Goal: Check status

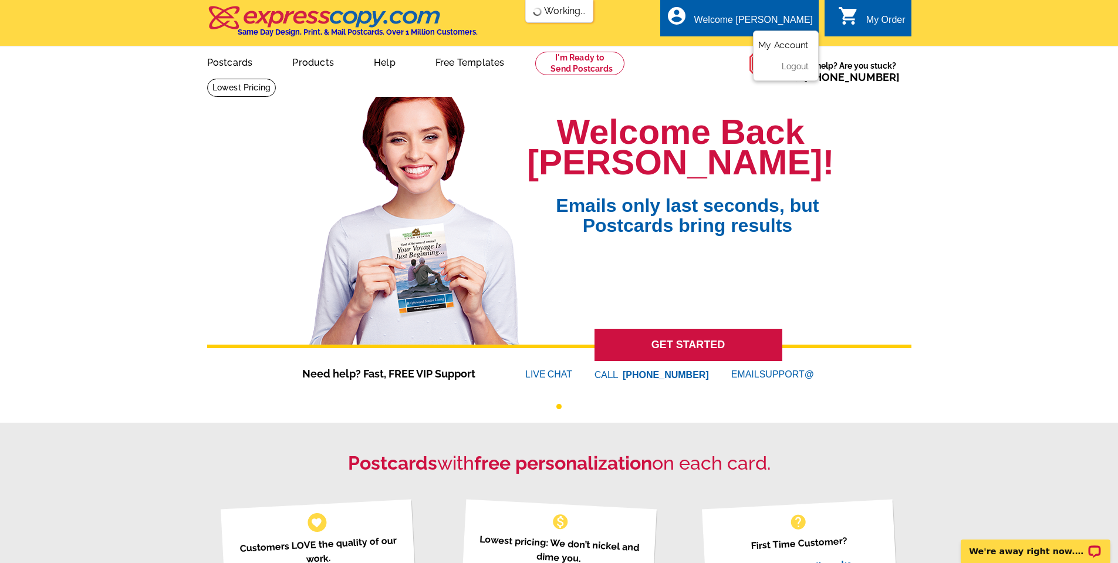
click at [795, 49] on link "My Account" at bounding box center [783, 45] width 50 height 11
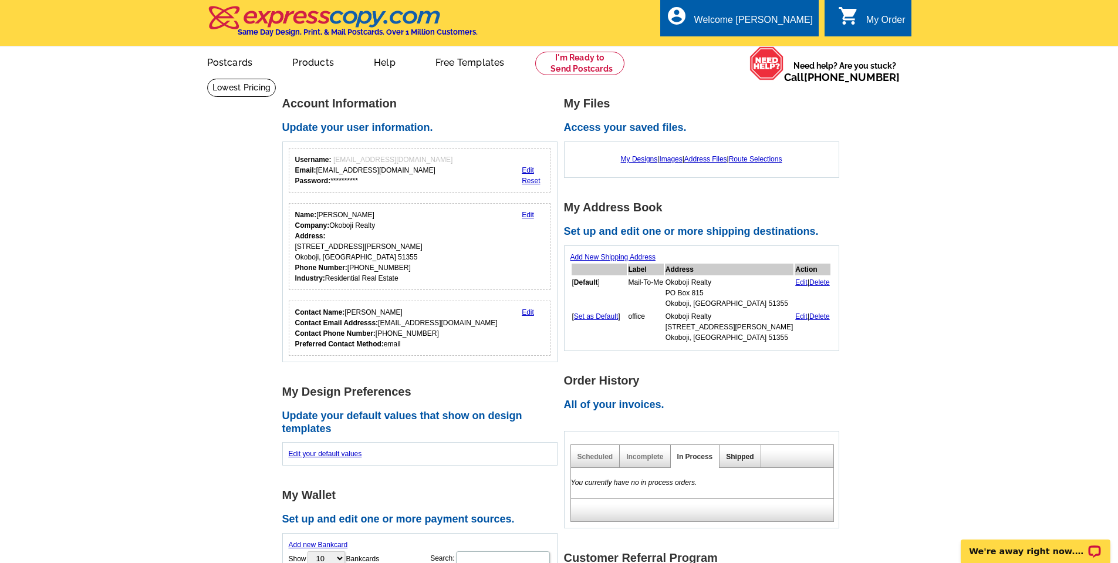
click at [746, 460] on link "Shipped" at bounding box center [740, 457] width 28 height 8
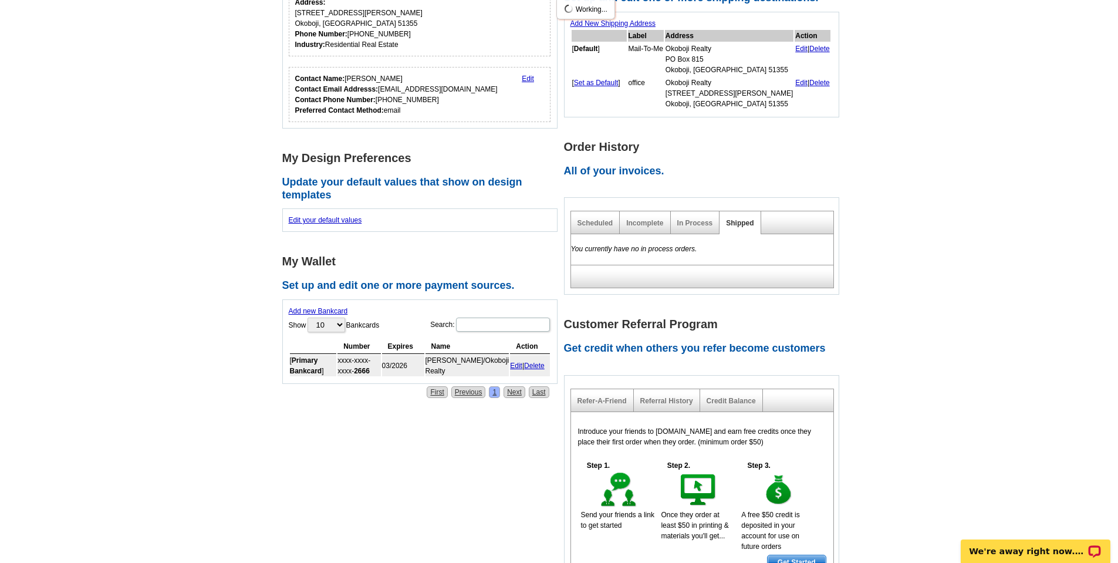
scroll to position [235, 0]
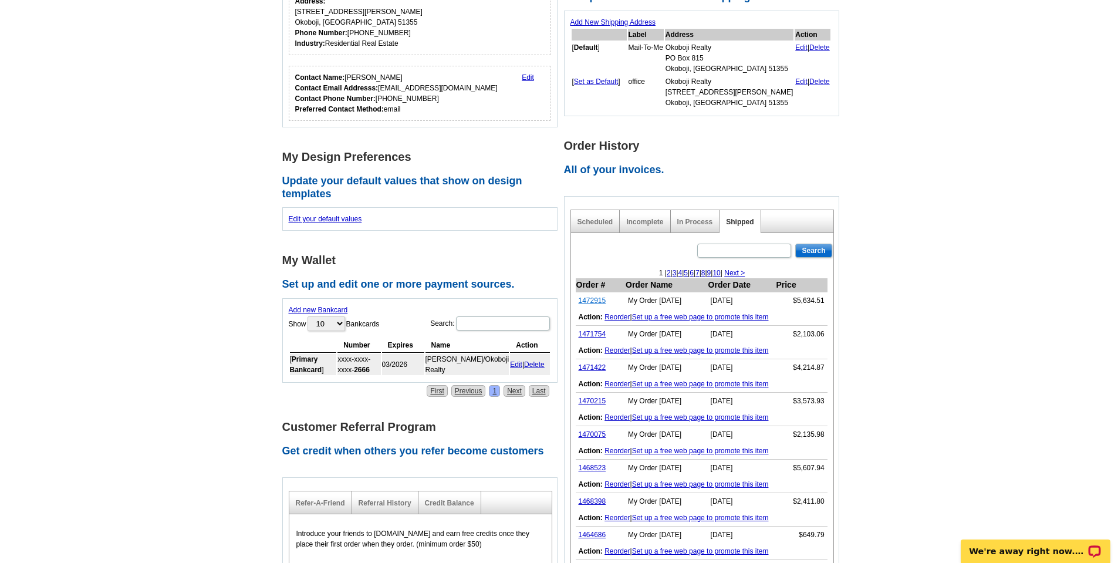
click at [589, 298] on link "1472915" at bounding box center [593, 300] width 28 height 8
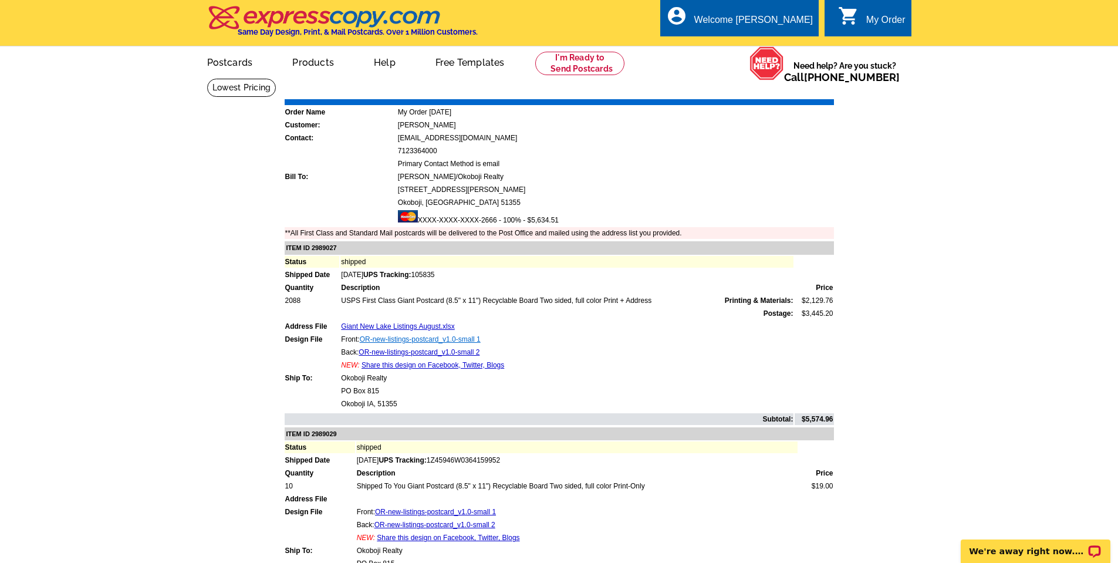
click at [406, 340] on link "OR-new-listings-postcard_v1.0-small 1" at bounding box center [420, 339] width 121 height 8
click at [443, 353] on link "OR-new-listings-postcard_v1.0-small 2" at bounding box center [419, 352] width 121 height 8
